Goal: Task Accomplishment & Management: Manage account settings

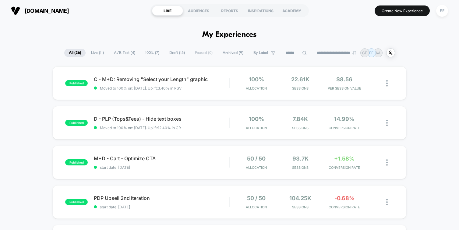
click at [439, 17] on div "EE" at bounding box center [442, 10] width 16 height 15
click at [441, 12] on div "EE" at bounding box center [442, 11] width 12 height 12
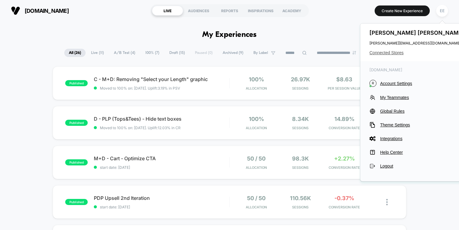
click at [392, 52] on span "Connected Stores" at bounding box center [417, 52] width 96 height 5
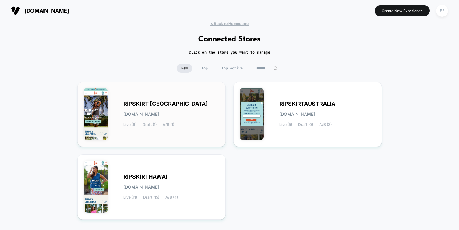
click at [208, 111] on div "RIPSKIRT CANADA [DOMAIN_NAME] Live (6) Draft (1) A/B (1)" at bounding box center [171, 114] width 96 height 25
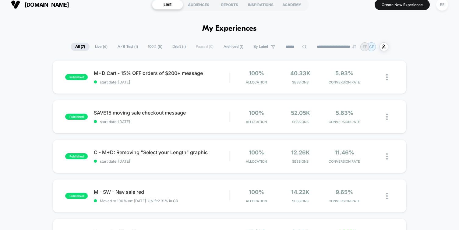
scroll to position [6, 0]
